Goal: Transaction & Acquisition: Purchase product/service

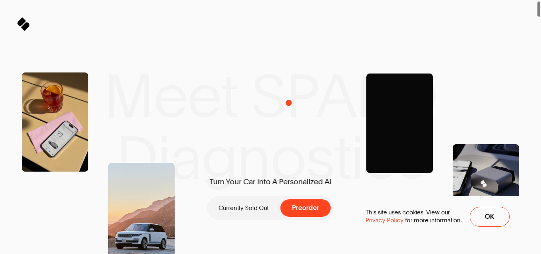
click at [540, 30] on span at bounding box center [538, 127] width 4 height 254
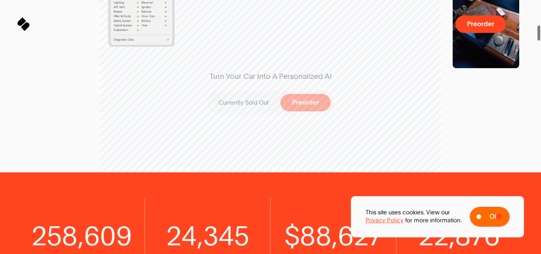
click at [490, 213] on span "Ok" at bounding box center [494, 216] width 10 height 7
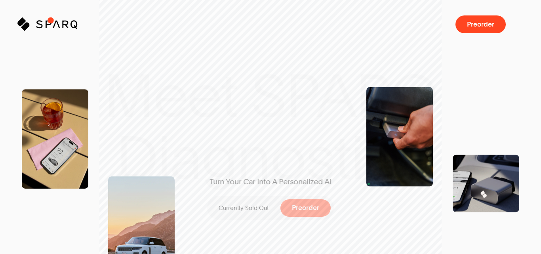
click at [51, 20] on icon "Sparq" at bounding box center [66, 24] width 61 height 14
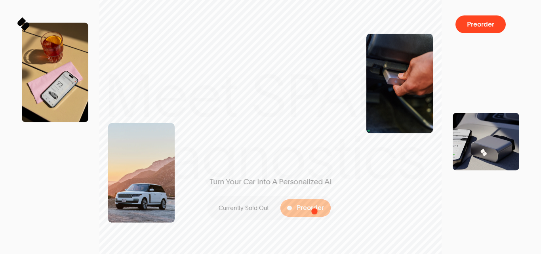
click at [314, 211] on span "Preorder" at bounding box center [310, 207] width 27 height 7
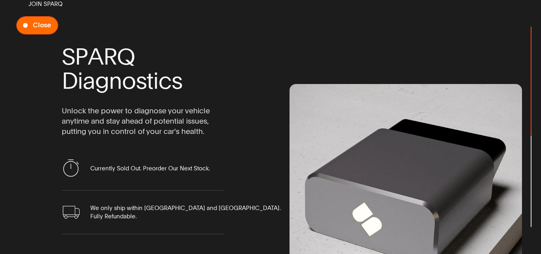
click at [23, 31] on span "Preorder Now" at bounding box center [37, 25] width 41 height 17
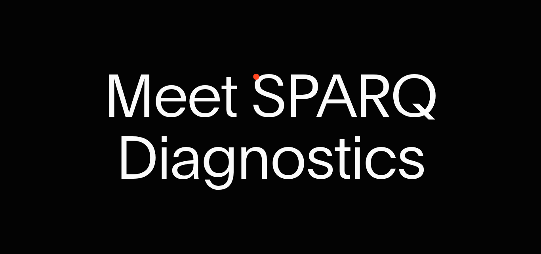
click at [286, 94] on span "SPARQ" at bounding box center [344, 96] width 186 height 62
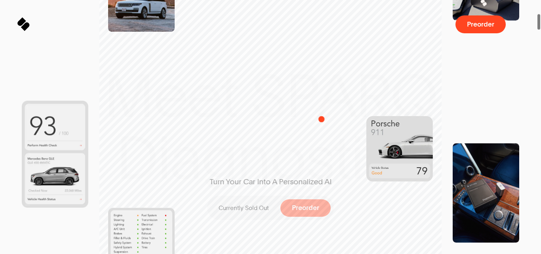
click at [306, 105] on div "Turn Your Car Into A Personalized AI Currently Sold Out Preorder" at bounding box center [270, 127] width 162 height 298
